Goal: Transaction & Acquisition: Book appointment/travel/reservation

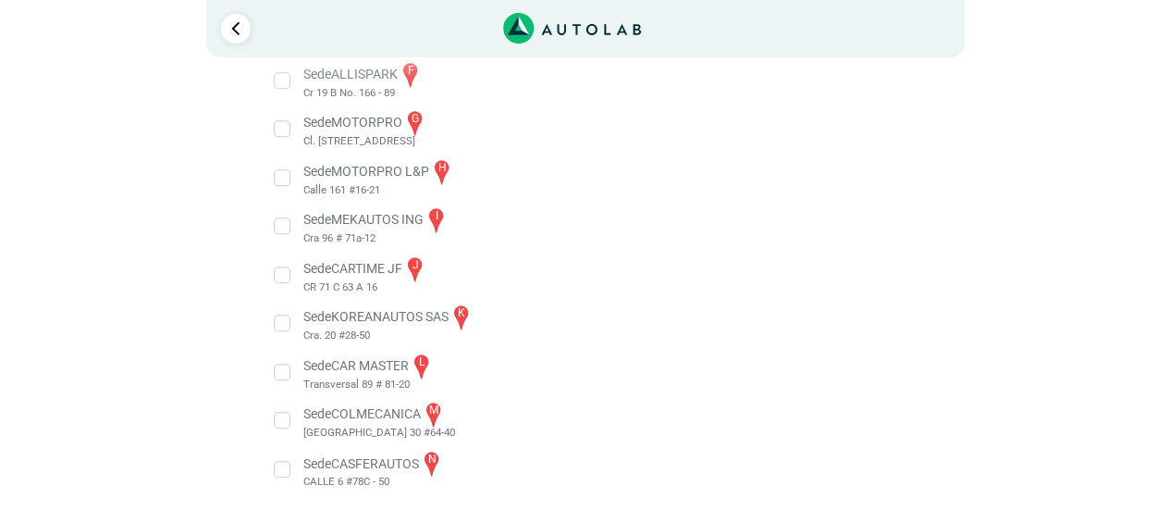
scroll to position [602, 0]
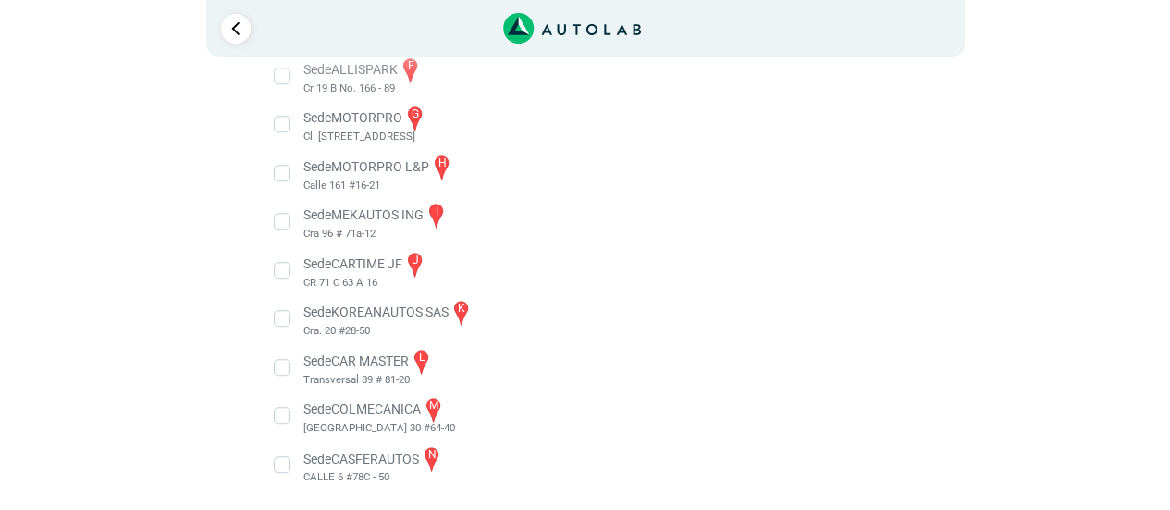
click at [287, 471] on li "Sede CASFERAUTOS n CALLE 6 #78C - 50" at bounding box center [585, 465] width 648 height 42
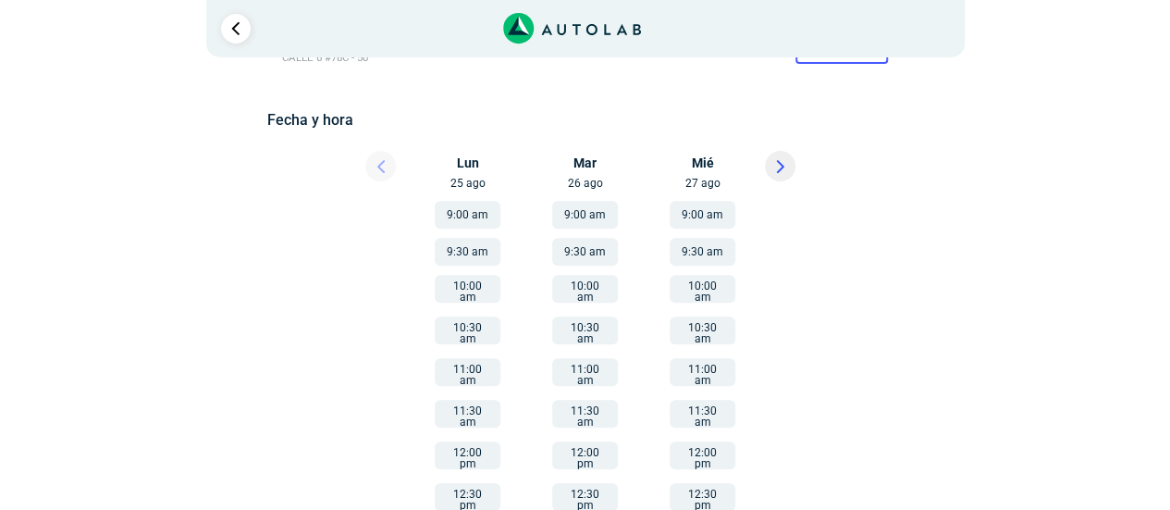
scroll to position [242, 0]
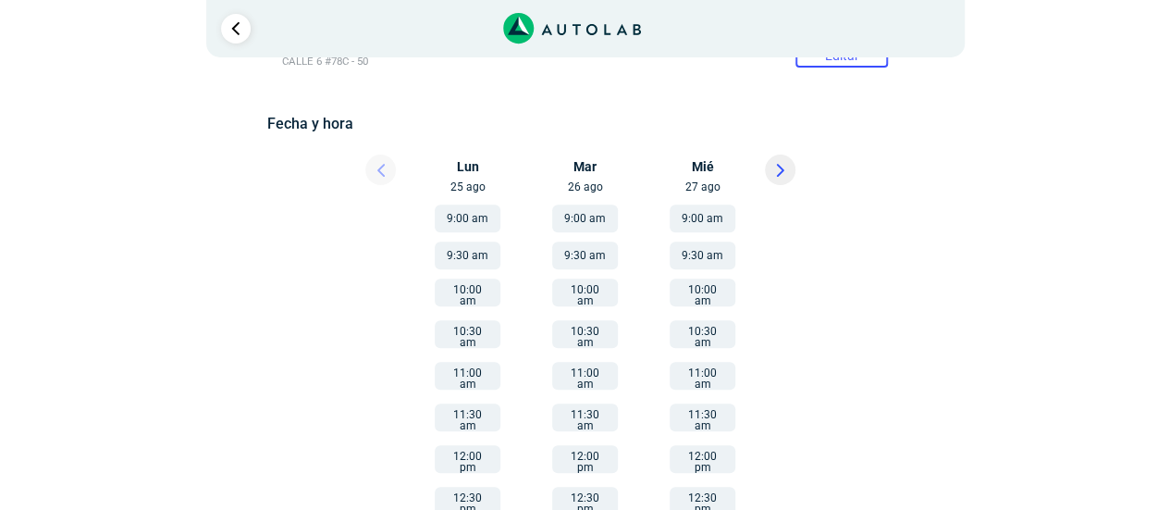
click at [782, 167] on icon at bounding box center [780, 170] width 8 height 13
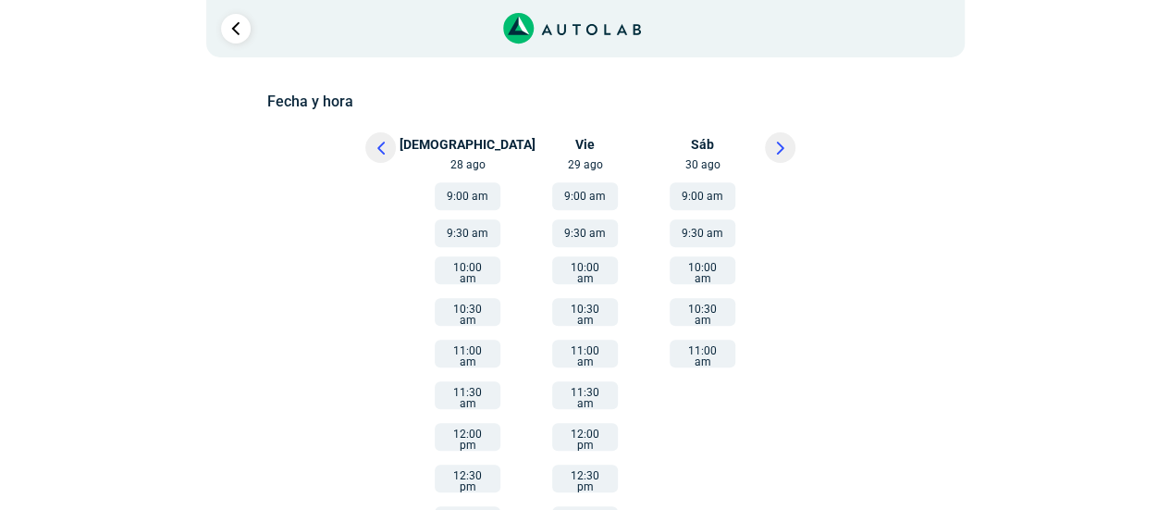
scroll to position [270, 0]
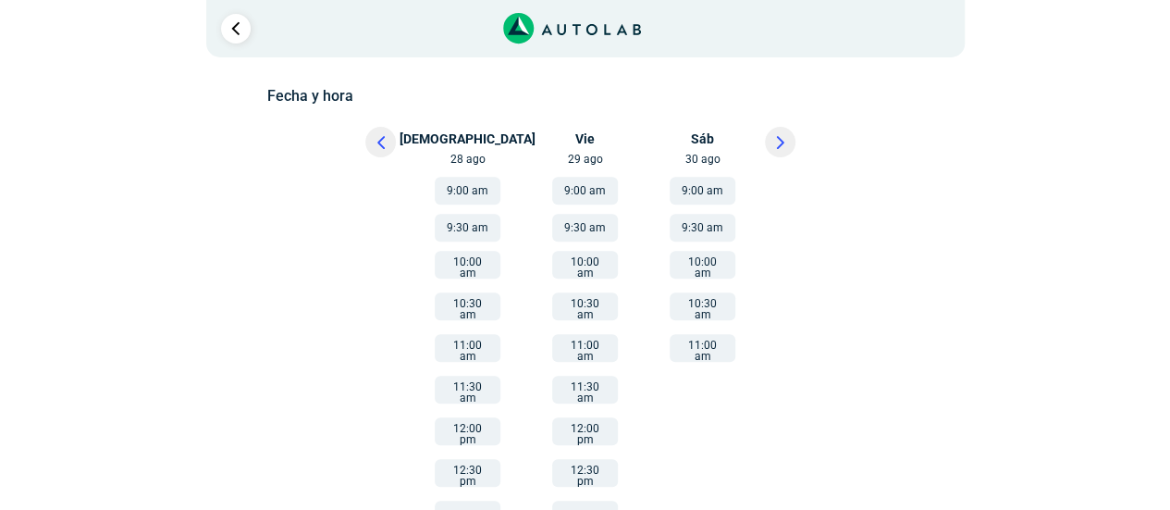
click at [698, 346] on button "11:00 am" at bounding box center [703, 348] width 66 height 28
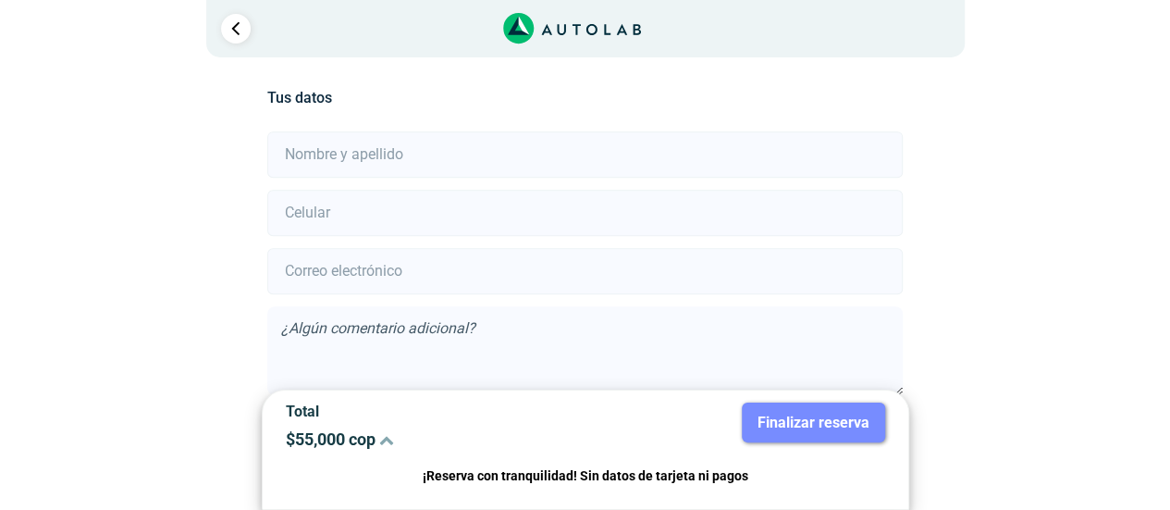
scroll to position [411, 0]
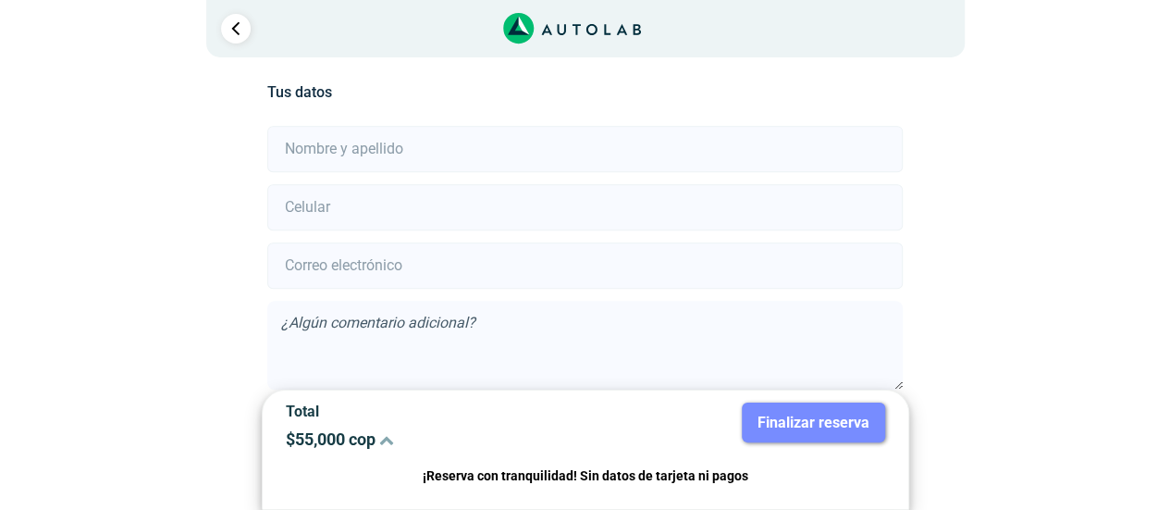
click at [574, 134] on input "text" at bounding box center [584, 149] width 635 height 46
type input "[PERSON_NAME]"
type input "3125533600"
click at [687, 272] on input "email" at bounding box center [584, 265] width 635 height 46
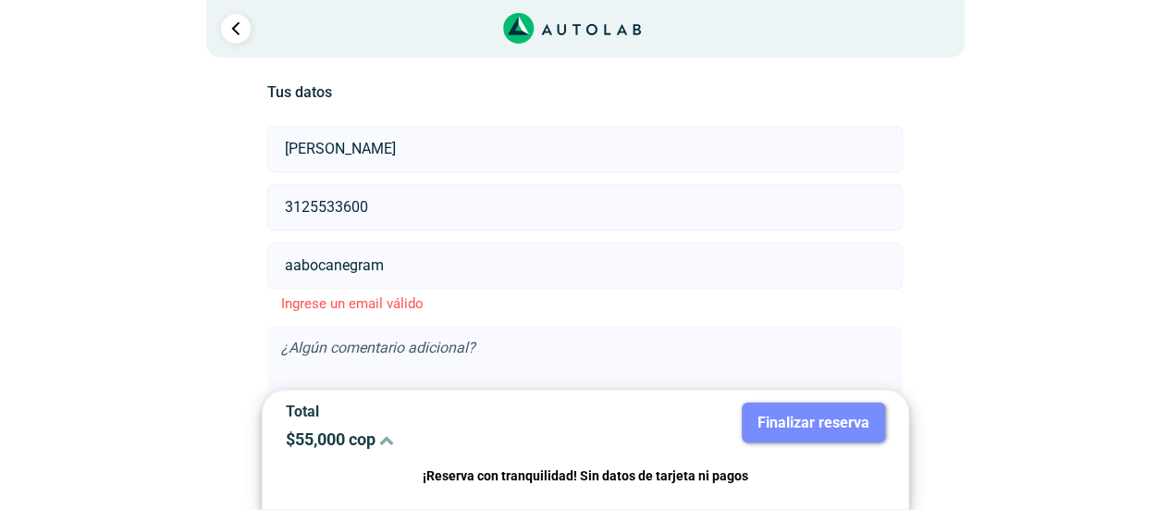
paste input "@"
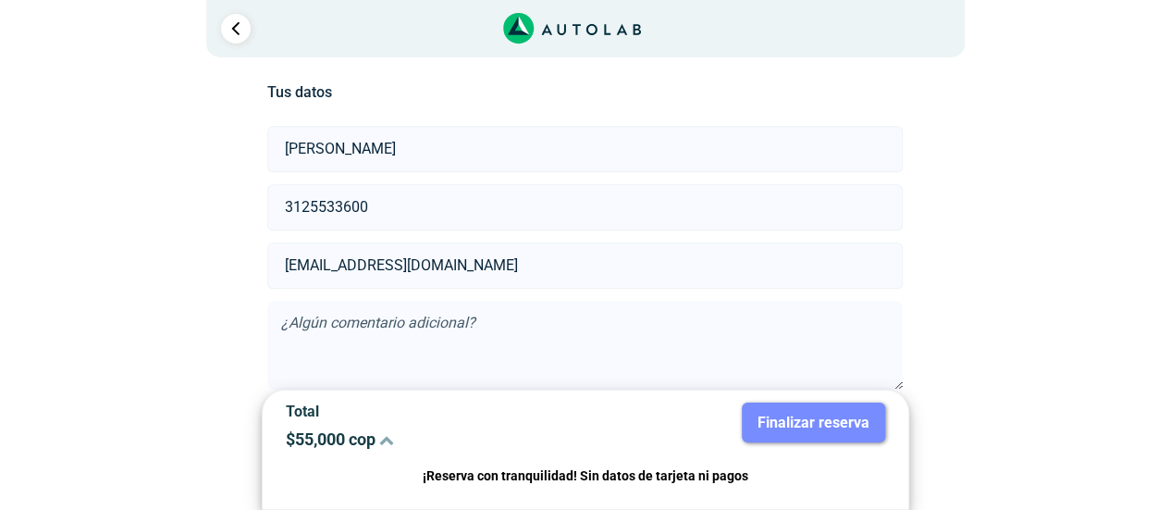
type input "[EMAIL_ADDRESS][DOMAIN_NAME]"
click at [566, 213] on input "3125533600" at bounding box center [584, 207] width 635 height 46
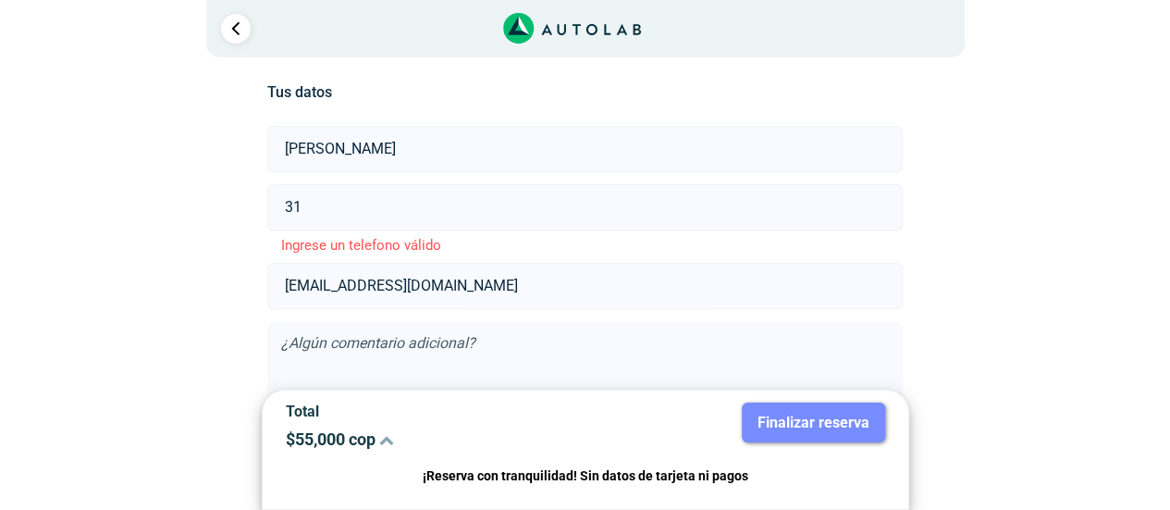
type input "3"
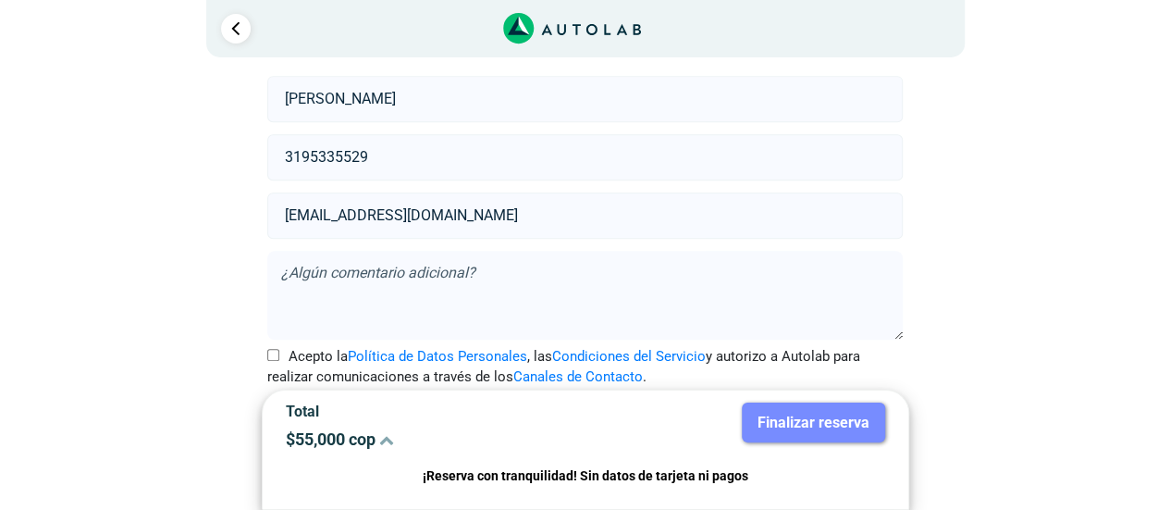
scroll to position [494, 0]
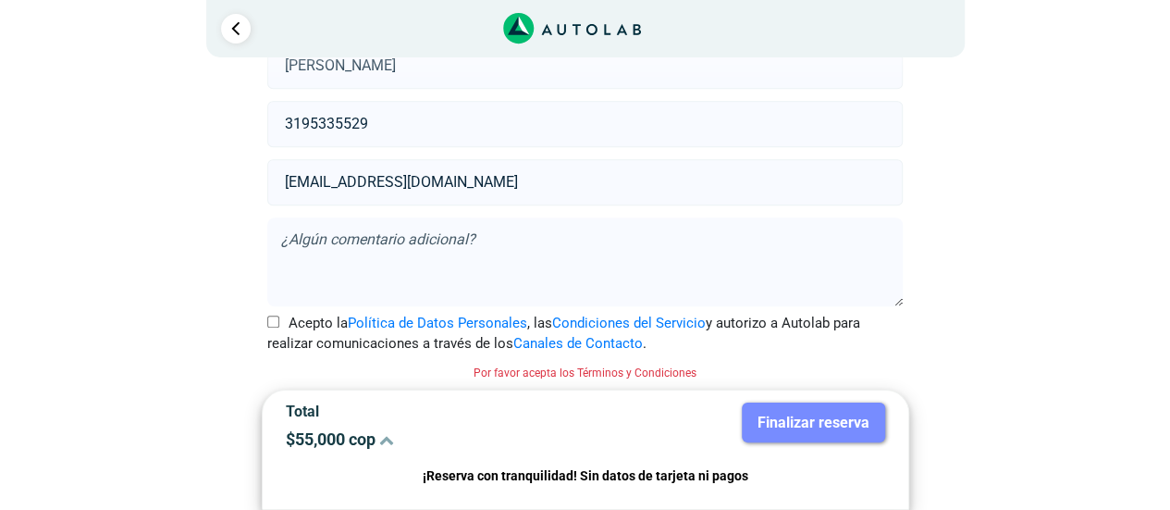
type input "3195335529"
click at [750, 251] on textarea at bounding box center [584, 261] width 635 height 89
type textarea "tiene una fuga de aceite importante"
click at [271, 320] on input "Acepto la Política de Datos Personales , las Condiciones del Servicio y autoriz…" at bounding box center [273, 321] width 12 height 12
checkbox input "true"
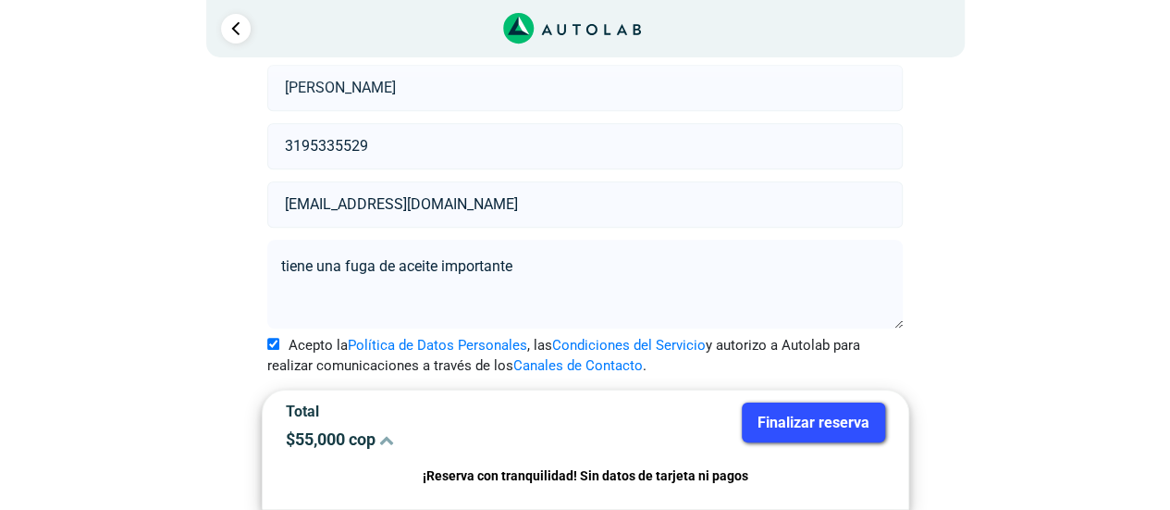
scroll to position [470, 0]
click at [850, 420] on button "Finalizar reserva" at bounding box center [813, 422] width 143 height 40
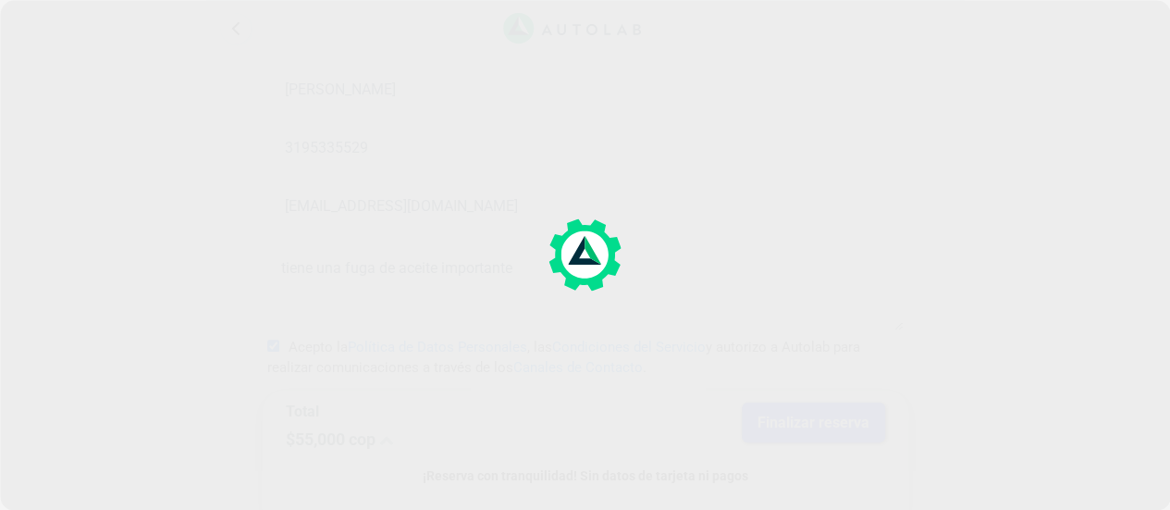
scroll to position [0, 0]
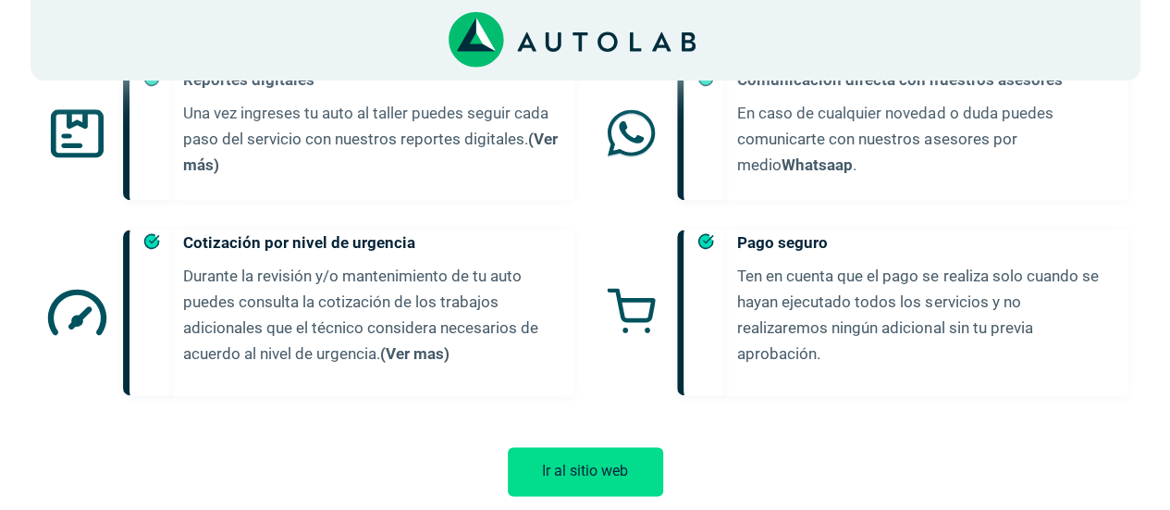
scroll to position [1219, 0]
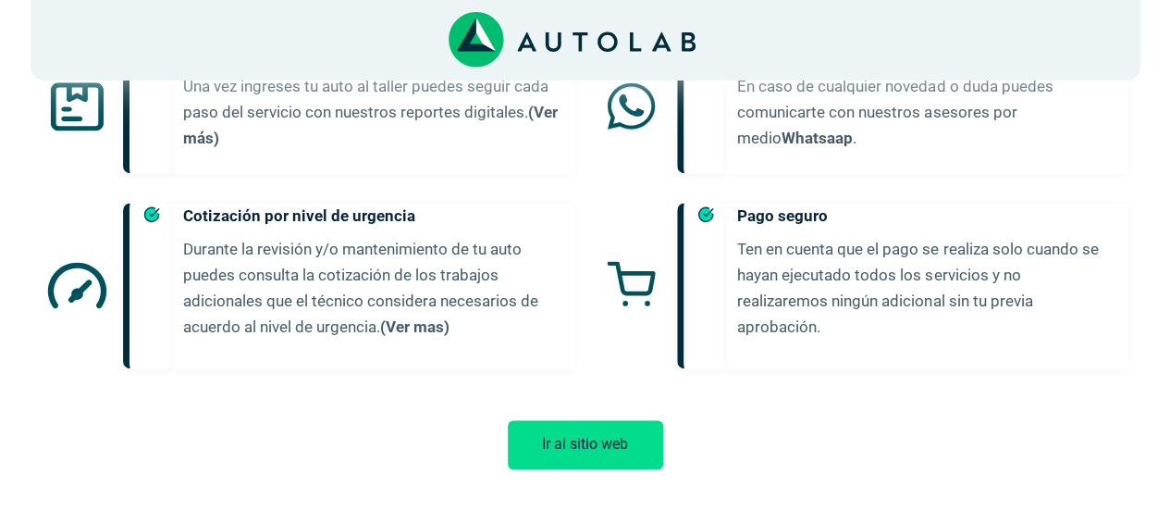
click at [614, 426] on button "Ir al sitio web" at bounding box center [585, 444] width 155 height 49
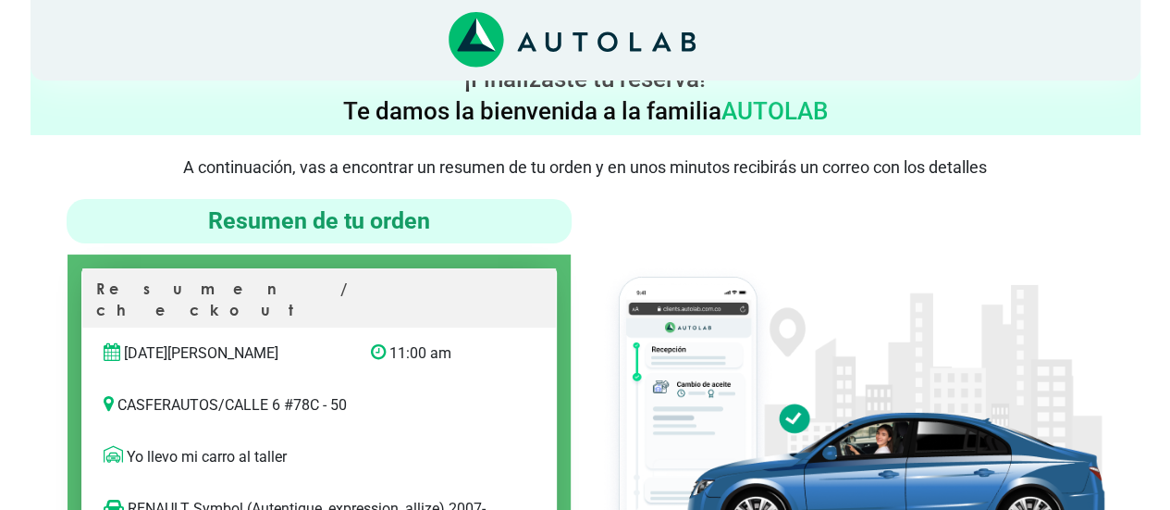
scroll to position [20, 0]
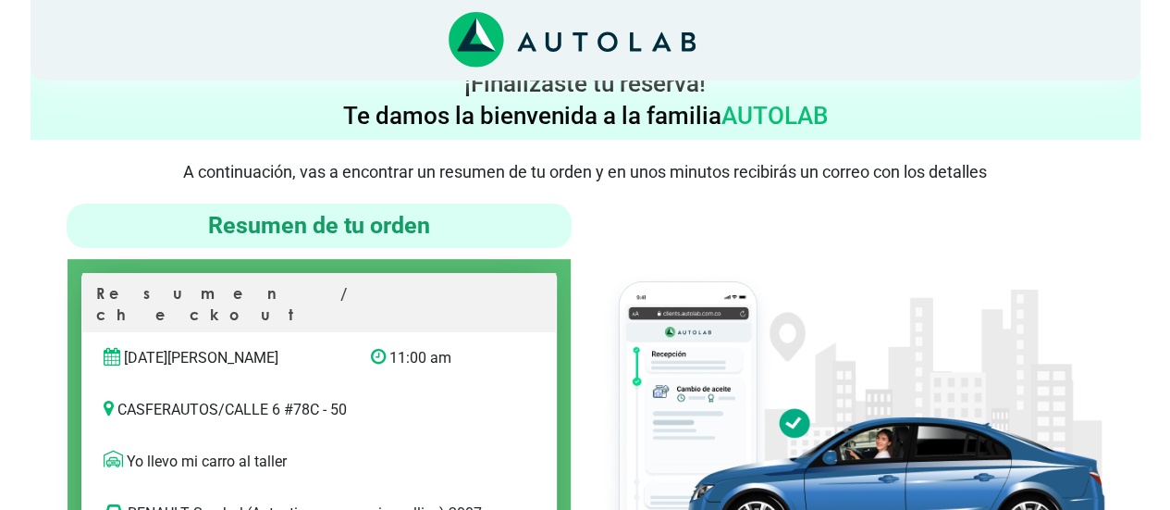
click at [910, 90] on h4 "¡Finalizaste tu reserva! Te damos la bienvenida a la familia AUTOLAB" at bounding box center [585, 100] width 1095 height 65
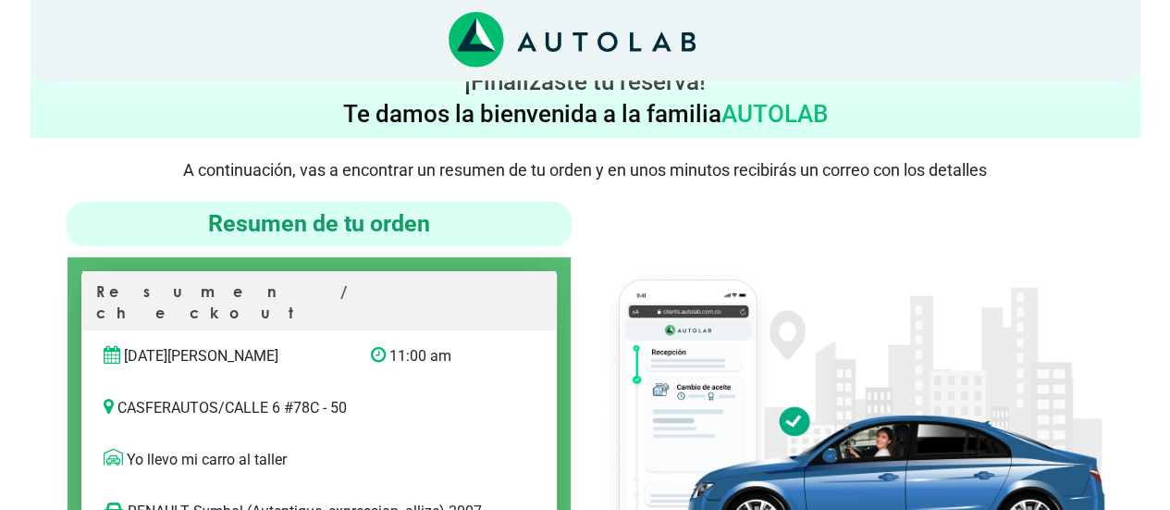
scroll to position [0, 0]
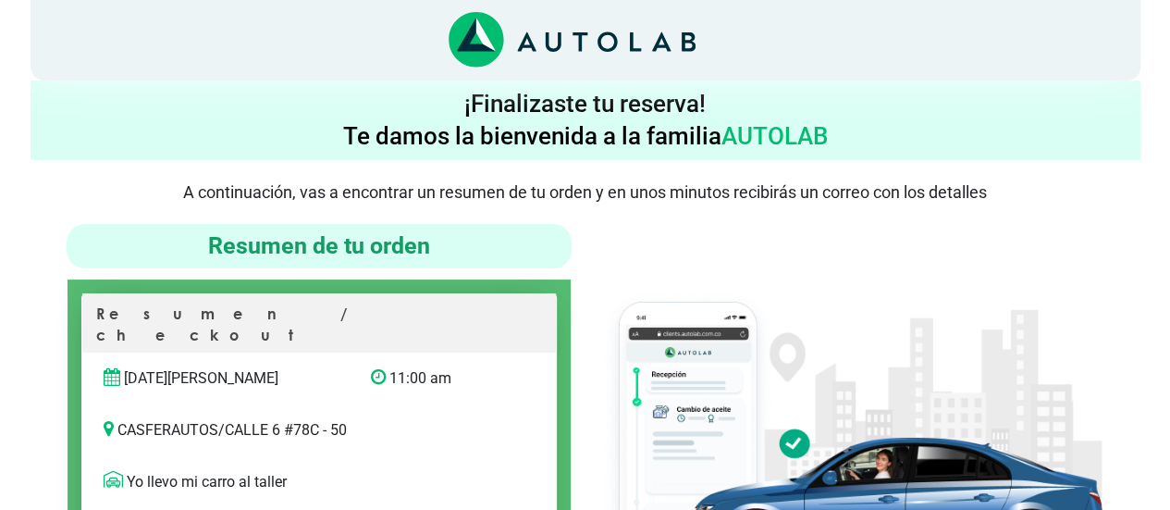
click at [581, 43] on icon "Link al sitio de autolab" at bounding box center [580, 41] width 15 height 19
